Goal: Task Accomplishment & Management: Complete application form

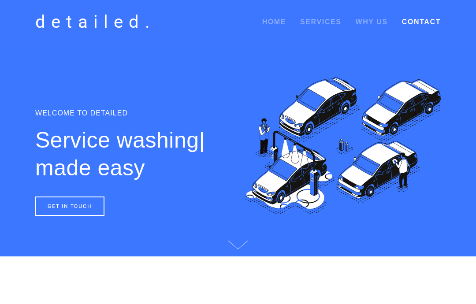
click at [422, 23] on link "Contact" at bounding box center [421, 22] width 39 height 16
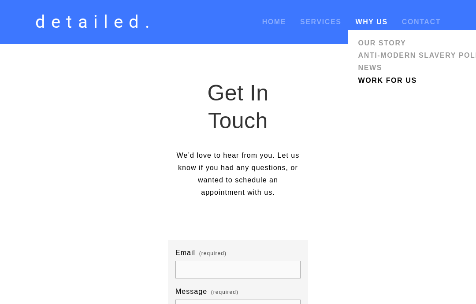
click at [395, 82] on link "Work for us" at bounding box center [423, 80] width 137 height 12
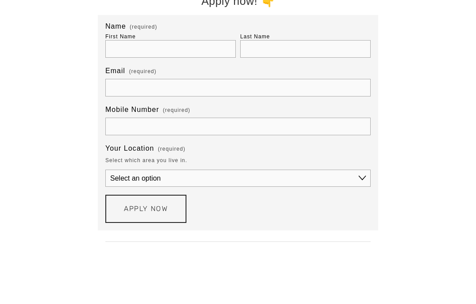
scroll to position [619, 0]
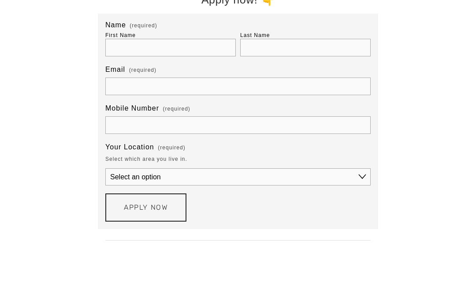
click at [187, 55] on input "First Name" at bounding box center [170, 48] width 130 height 18
type input "[PERSON_NAME]"
click at [312, 56] on input "Last Name" at bounding box center [305, 48] width 130 height 18
type input "Videla"
click at [119, 94] on input "Email (required)" at bounding box center [237, 87] width 265 height 18
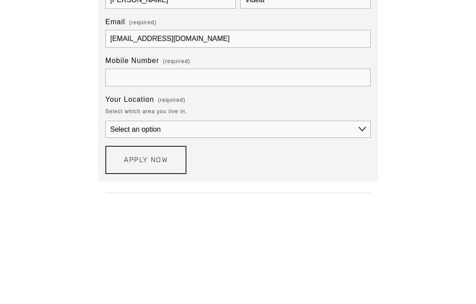
type input "[EMAIL_ADDRESS][DOMAIN_NAME]"
click at [250, 117] on input "Mobile Number (required)" at bounding box center [237, 126] width 265 height 18
type input "0477393037"
click at [230, 169] on select "Select an option Greater [GEOGRAPHIC_DATA] [GEOGRAPHIC_DATA] [GEOGRAPHIC_DATA]" at bounding box center [237, 177] width 265 height 17
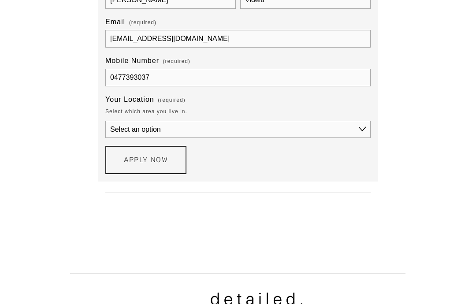
select select "Greater [GEOGRAPHIC_DATA]"
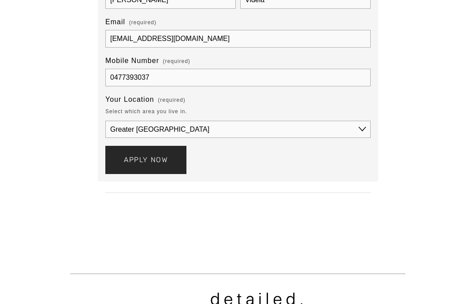
click at [161, 174] on button "Apply Now Apply Now" at bounding box center [145, 160] width 81 height 28
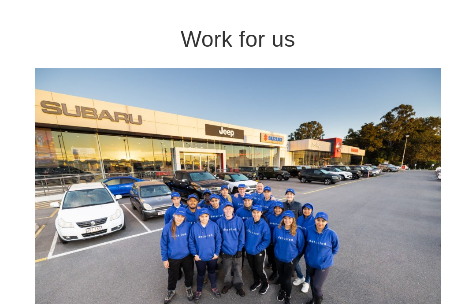
scroll to position [0, 0]
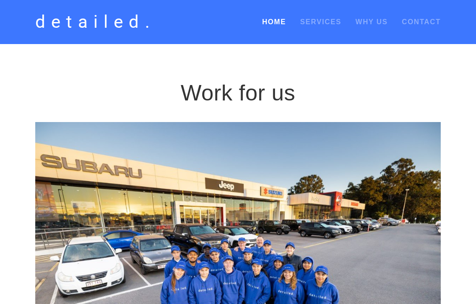
click at [264, 23] on link "Home" at bounding box center [274, 22] width 24 height 16
